Goal: Share content

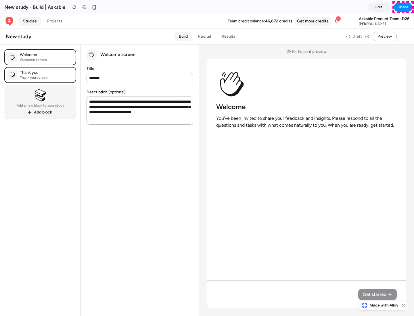
click at [403, 7] on span "Share" at bounding box center [403, 7] width 11 height 6
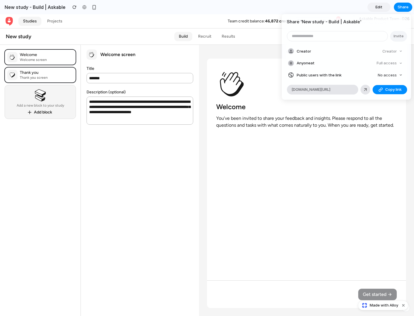
click at [390, 90] on span "Copy link" at bounding box center [394, 90] width 16 height 6
click at [384, 306] on div "Share ' New study - Build | Askable ' Invite Creator Creator Anyone at Full acc…" at bounding box center [207, 158] width 414 height 316
